Goal: Transaction & Acquisition: Purchase product/service

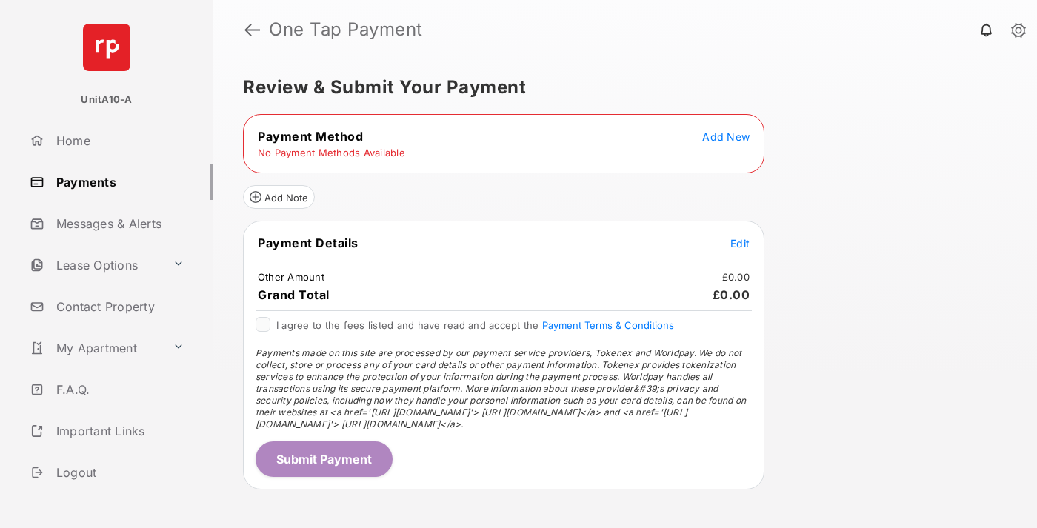
click at [726, 136] on span "Add New" at bounding box center [725, 136] width 47 height 13
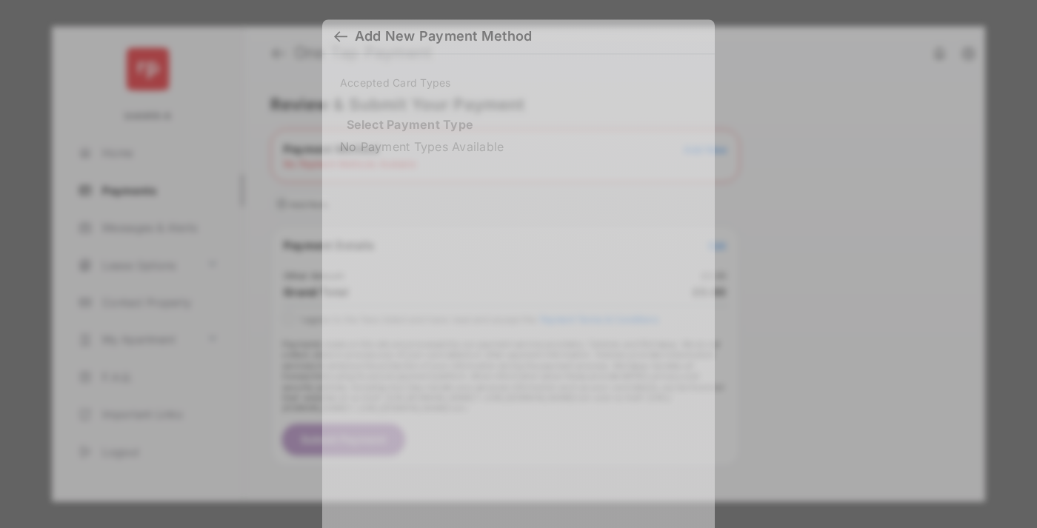
scroll to position [13, 0]
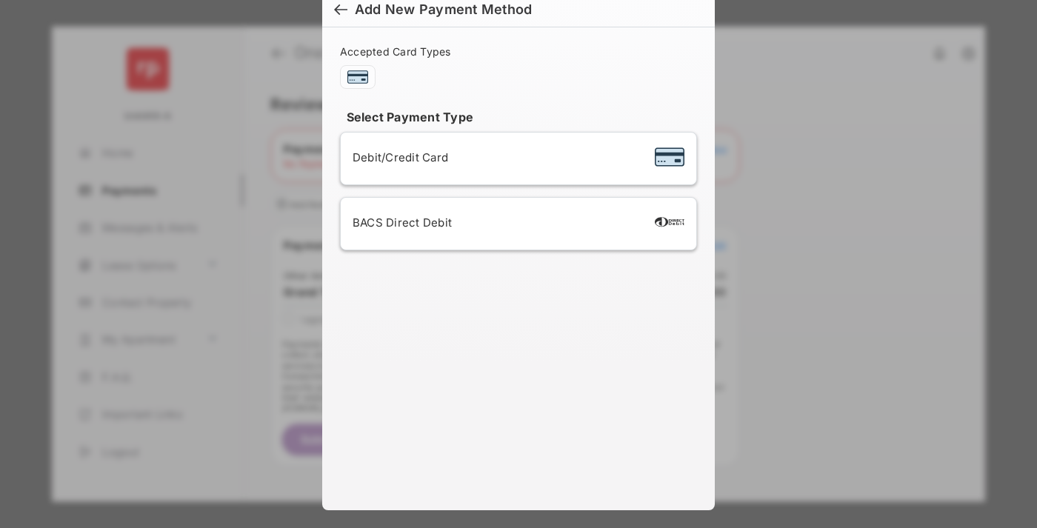
click at [396, 157] on span "Debit/Credit Card" at bounding box center [401, 157] width 96 height 14
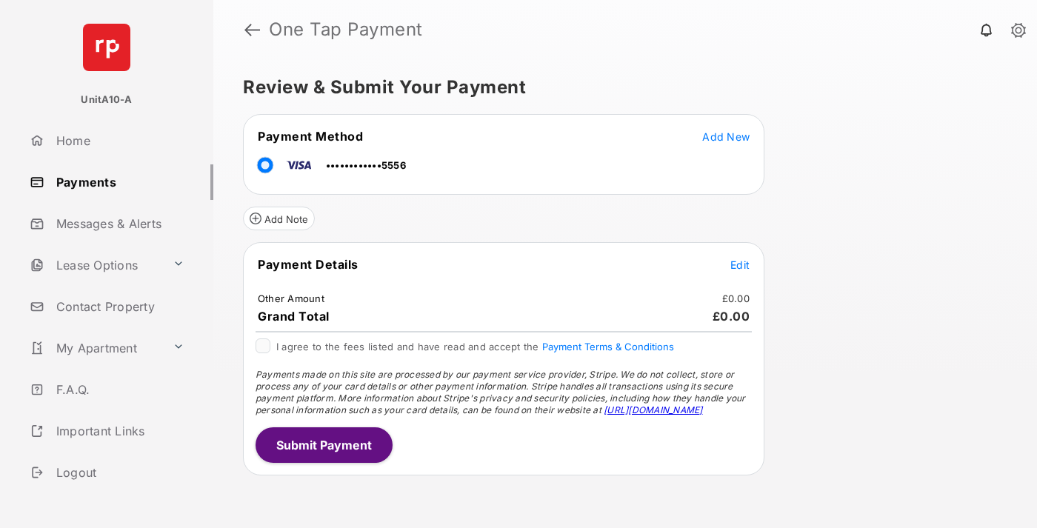
click at [740, 264] on span "Edit" at bounding box center [739, 265] width 19 height 13
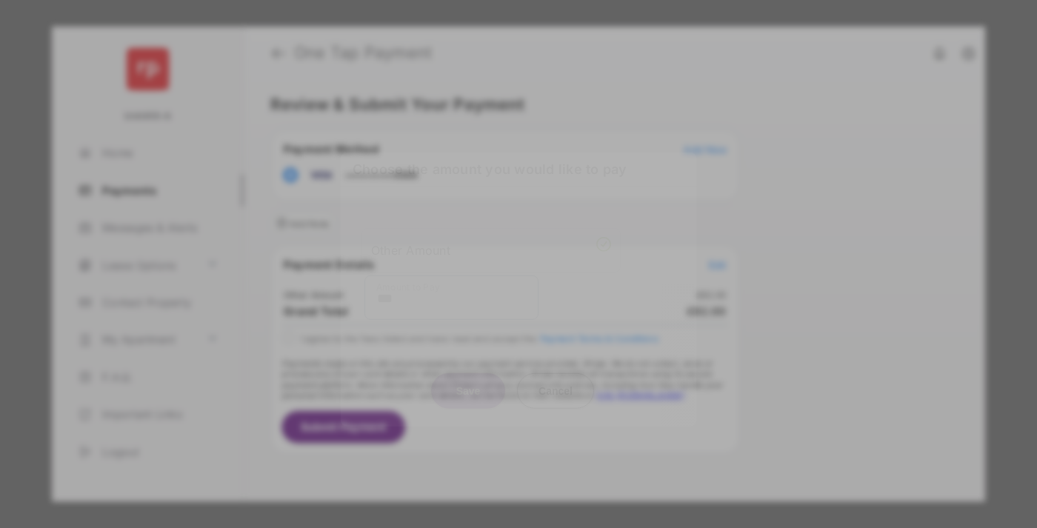
type input "***"
click at [468, 390] on button "Save" at bounding box center [468, 391] width 74 height 36
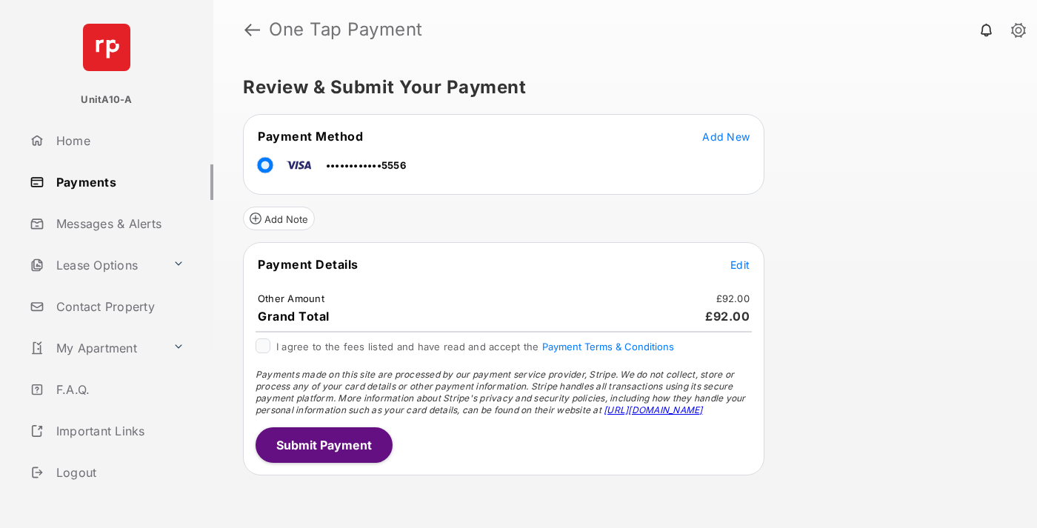
click at [323, 444] on button "Submit Payment" at bounding box center [324, 445] width 137 height 36
